Goal: Task Accomplishment & Management: Manage account settings

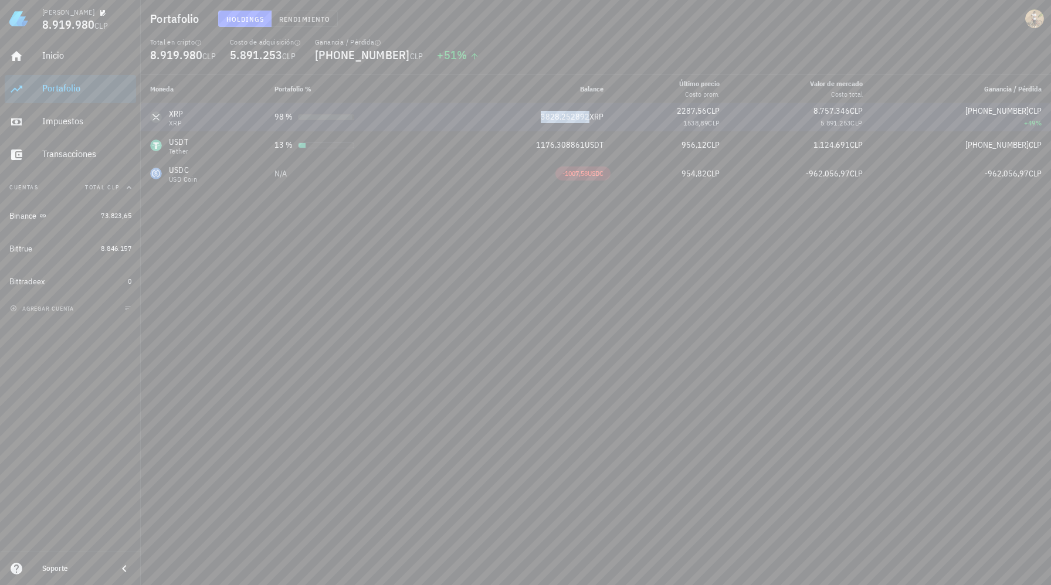
click at [182, 126] on div "XRP" at bounding box center [176, 123] width 15 height 7
click at [52, 252] on div "Bittrue" at bounding box center [52, 248] width 87 height 11
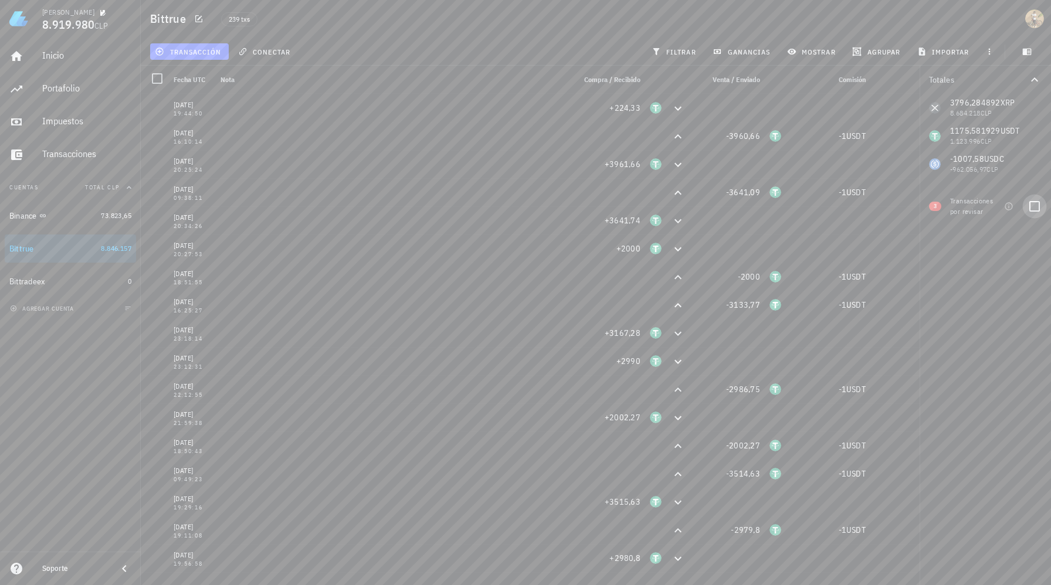
click at [1032, 209] on div at bounding box center [1035, 207] width 20 height 20
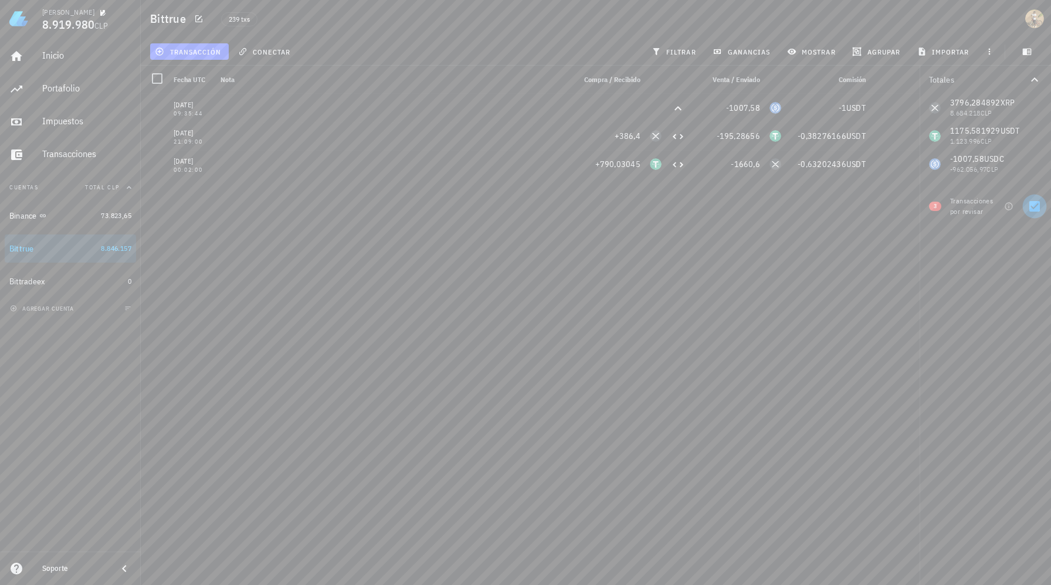
click at [1032, 209] on div at bounding box center [1035, 207] width 20 height 20
checkbox input "false"
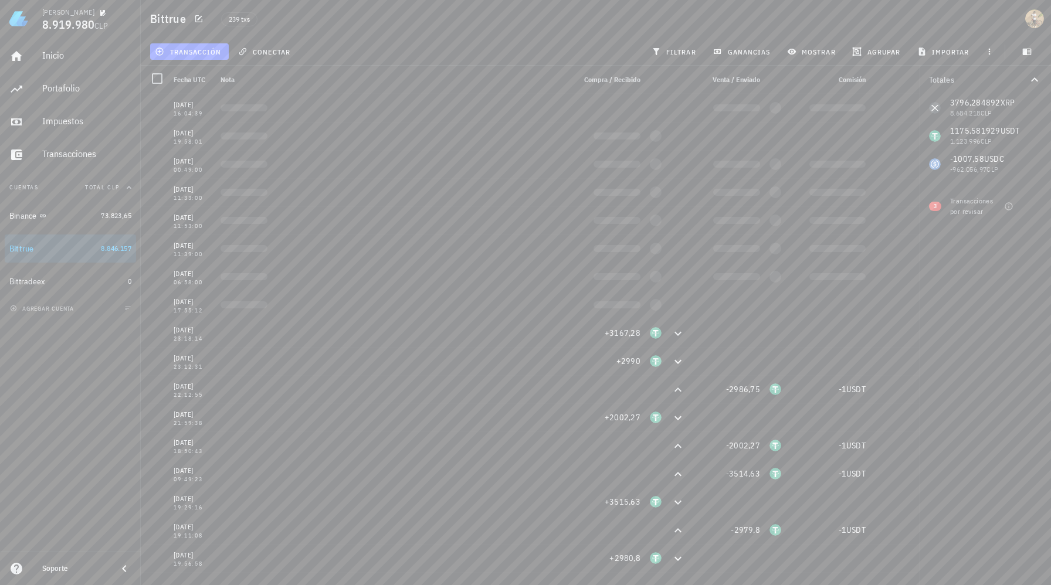
click at [184, 82] on span "Fecha UTC" at bounding box center [190, 79] width 32 height 9
click at [189, 79] on span "Fecha UTC" at bounding box center [190, 79] width 32 height 9
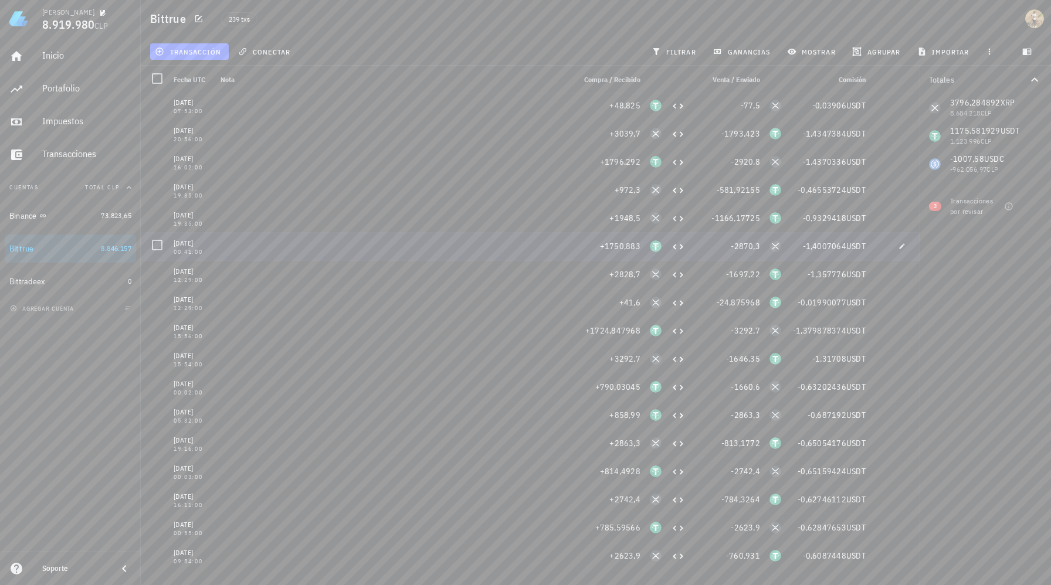
scroll to position [5186, 0]
click at [204, 387] on div "[DATE]" at bounding box center [193, 382] width 38 height 12
